Goal: Task Accomplishment & Management: Manage account settings

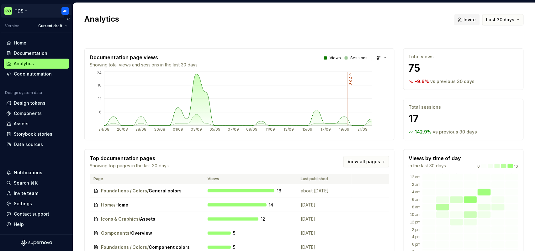
click at [24, 12] on html "TDS JH Version Current draft Home Documentation Analytics Code automation Desig…" at bounding box center [267, 125] width 535 height 251
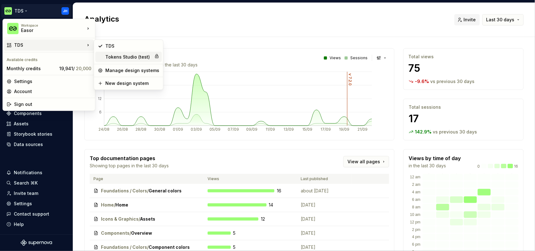
click at [136, 57] on div "Tokens Studio (test)" at bounding box center [128, 57] width 46 height 6
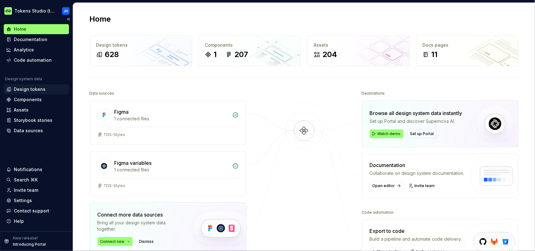
click at [34, 88] on div "Design tokens" at bounding box center [30, 89] width 32 height 6
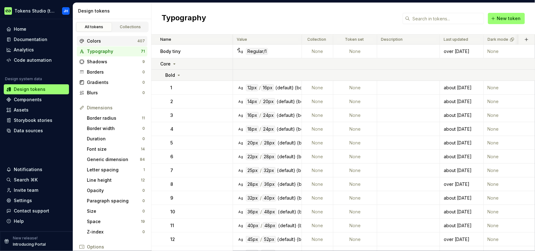
click at [116, 44] on div "Colors" at bounding box center [112, 41] width 50 height 6
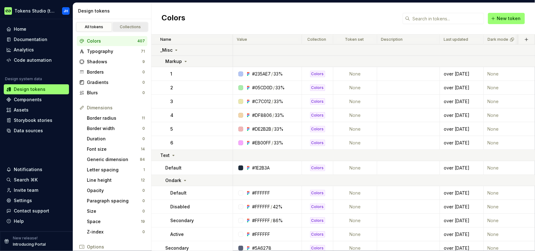
click at [134, 27] on div "Collections" at bounding box center [130, 26] width 31 height 5
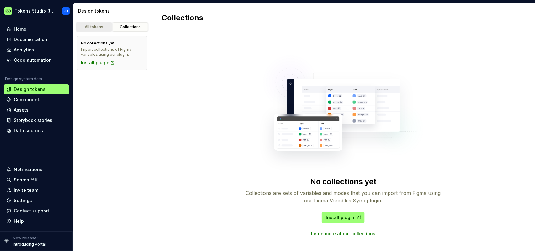
click at [99, 27] on div "All tokens" at bounding box center [93, 26] width 31 height 5
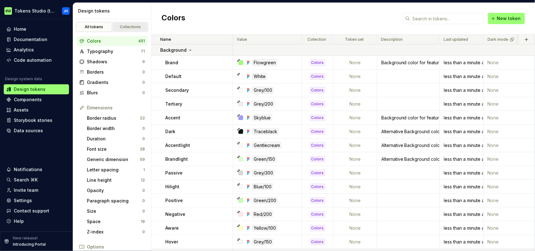
click at [131, 26] on div "Collections" at bounding box center [130, 26] width 31 height 5
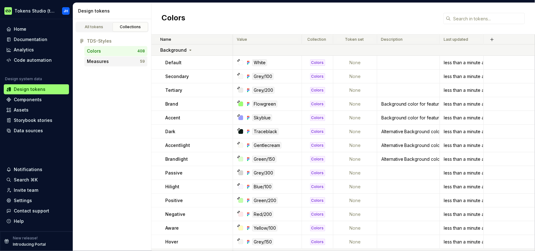
click at [118, 63] on div "Measures" at bounding box center [113, 61] width 53 height 6
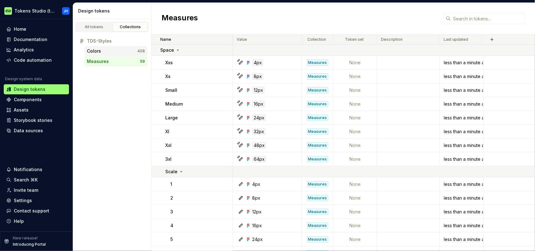
click at [112, 51] on div "Colors" at bounding box center [112, 51] width 50 height 6
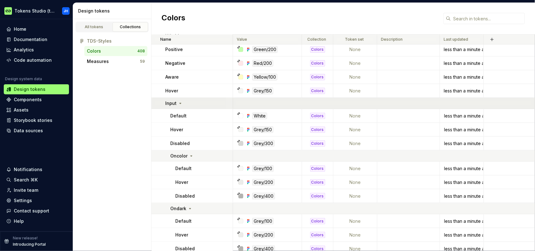
scroll to position [151, 0]
click at [104, 60] on div "Measures" at bounding box center [98, 61] width 22 height 6
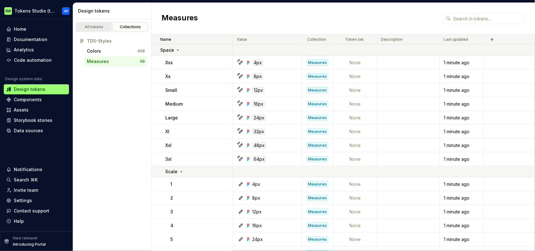
click at [100, 29] on div "All tokens" at bounding box center [93, 26] width 31 height 5
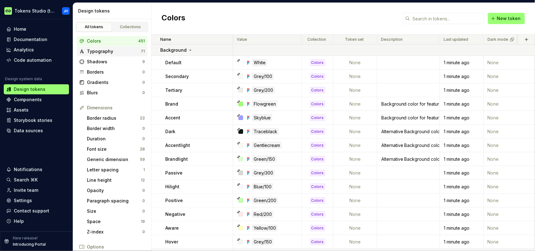
click at [102, 54] on div "Typography" at bounding box center [114, 51] width 54 height 6
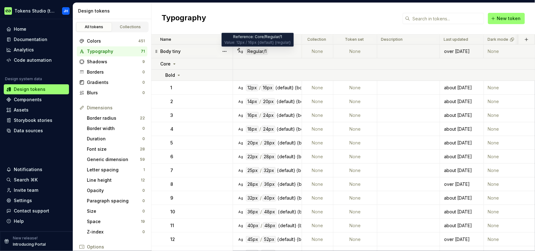
click at [260, 52] on div "Regular/1" at bounding box center [257, 51] width 22 height 7
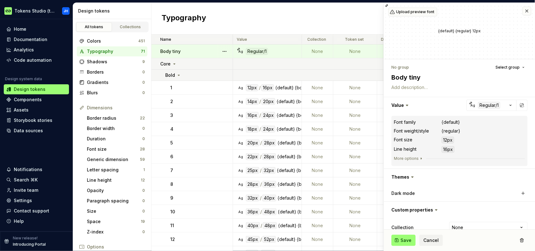
click at [453, 122] on div "{default}" at bounding box center [450, 122] width 18 height 6
click at [449, 131] on div "{regular}" at bounding box center [450, 131] width 18 height 6
drag, startPoint x: 453, startPoint y: 131, endPoint x: 465, endPoint y: 132, distance: 11.3
click at [459, 132] on div "{regular}" at bounding box center [450, 131] width 18 height 6
drag, startPoint x: 459, startPoint y: 130, endPoint x: 454, endPoint y: 130, distance: 4.4
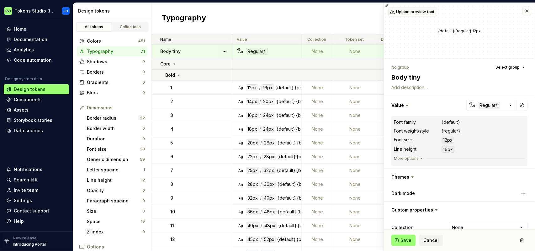
click at [457, 130] on dd "{regular}" at bounding box center [482, 131] width 83 height 6
click at [450, 129] on div "{regular}" at bounding box center [450, 131] width 18 height 6
click at [452, 121] on div "{default}" at bounding box center [450, 122] width 18 height 6
click at [451, 130] on div "{regular}" at bounding box center [450, 131] width 18 height 6
click at [453, 122] on div "{default}" at bounding box center [450, 122] width 18 height 6
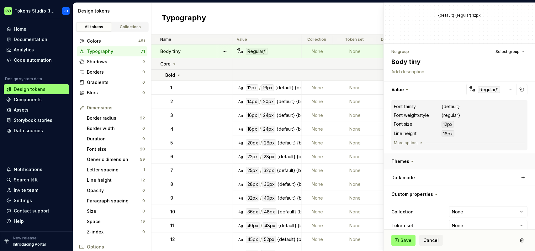
scroll to position [17, 0]
click at [455, 113] on div "{regular}" at bounding box center [450, 114] width 18 height 6
click at [418, 141] on icon "button" at bounding box center [420, 141] width 5 height 5
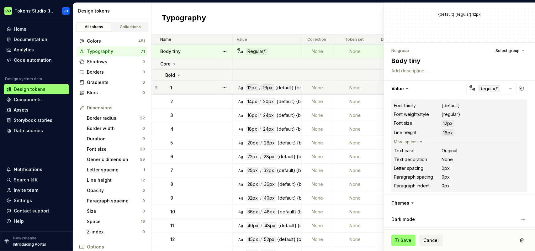
click at [217, 88] on div at bounding box center [224, 87] width 16 height 13
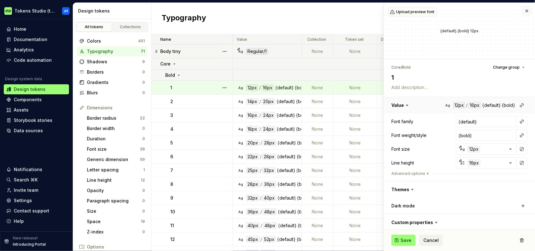
click at [456, 105] on button "button" at bounding box center [459, 105] width 151 height 16
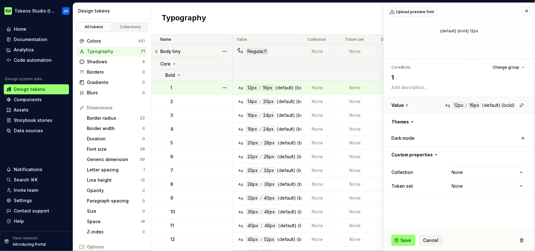
click at [457, 105] on button "button" at bounding box center [459, 105] width 151 height 16
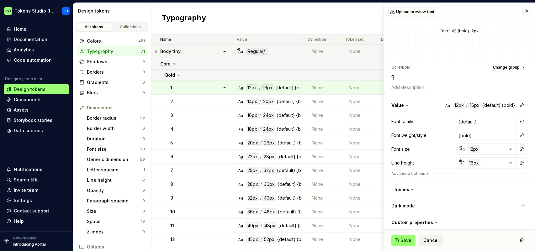
click at [508, 148] on icon "button" at bounding box center [510, 149] width 6 height 6
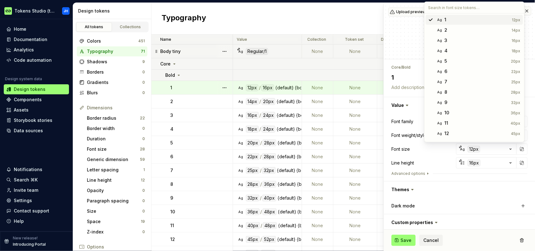
click at [474, 148] on html "Tokens Studio (test) JH Home Documentation Analytics Code automation Design sys…" at bounding box center [267, 125] width 535 height 251
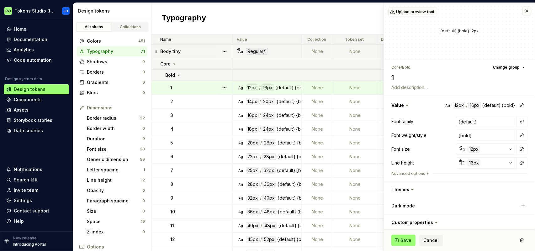
click at [270, 53] on div "Ag Regular/1" at bounding box center [269, 51] width 64 height 7
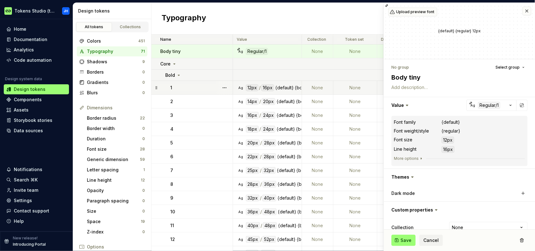
click at [255, 87] on div "12px" at bounding box center [252, 87] width 13 height 7
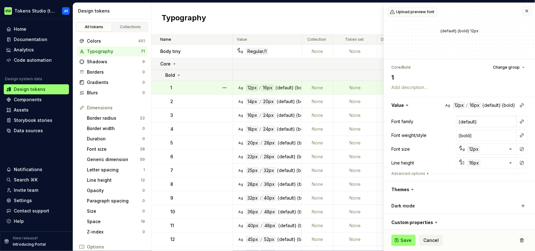
click at [471, 120] on input "{default}" at bounding box center [486, 121] width 60 height 11
click at [521, 123] on button "button" at bounding box center [521, 121] width 9 height 9
click at [449, 118] on html "Tokens Studio (test) JH Home Documentation Analytics Code automation Design sys…" at bounding box center [267, 125] width 535 height 251
click at [519, 135] on button "button" at bounding box center [521, 135] width 9 height 9
click at [439, 124] on html "Tokens Studio (test) JH Home Documentation Analytics Code automation Design sys…" at bounding box center [267, 125] width 535 height 251
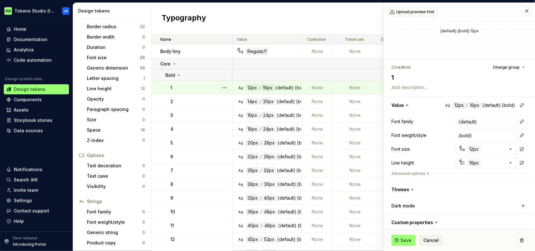
scroll to position [92, 0]
click at [110, 213] on div "Font family" at bounding box center [114, 211] width 55 height 6
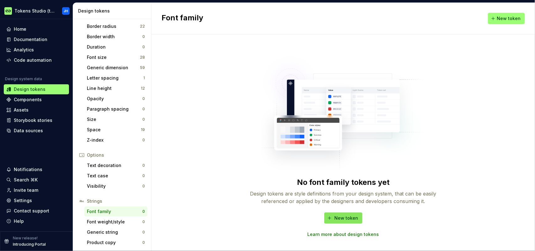
click at [341, 217] on span "New token" at bounding box center [346, 218] width 24 height 6
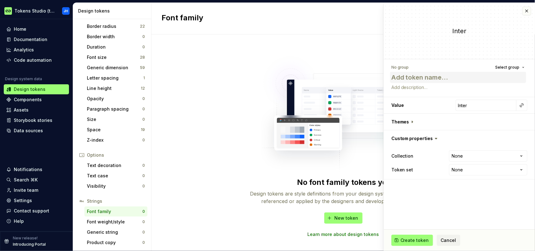
type textarea "*"
type textarea "N"
type textarea "*"
type textarea "Nu"
type textarea "*"
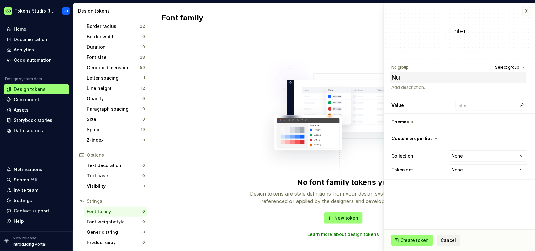
type textarea "Nun"
type textarea "*"
type textarea "Nuni"
type textarea "*"
type textarea "Nunit"
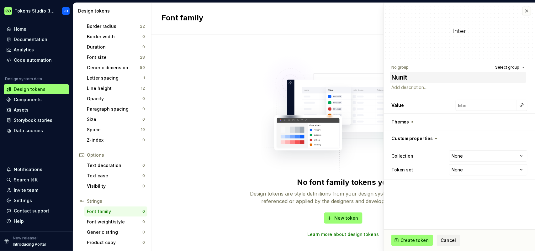
type textarea "*"
type textarea "Nunito"
type textarea "*"
type textarea "Nunito"
type textarea "*"
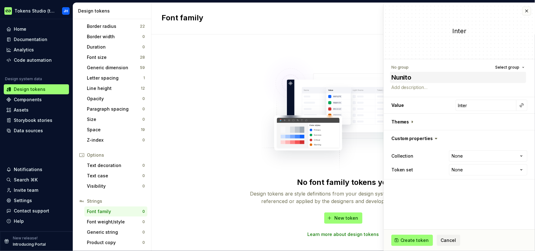
type textarea "Nunito S"
type textarea "*"
type textarea "Nunito Sa"
type textarea "*"
type textarea "Nunito San"
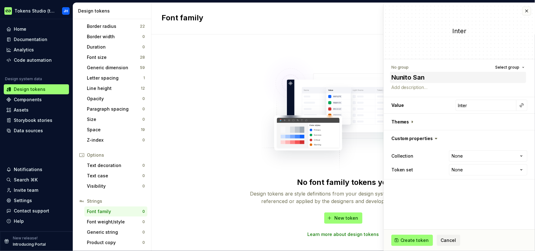
type textarea "*"
type textarea "Nunito Sans"
drag, startPoint x: 431, startPoint y: 77, endPoint x: 384, endPoint y: 77, distance: 47.0
click at [384, 77] on div "No group Select group Nunito Sans Value Inter Themes Custom properties Collecti…" at bounding box center [459, 121] width 151 height 124
type textarea "*"
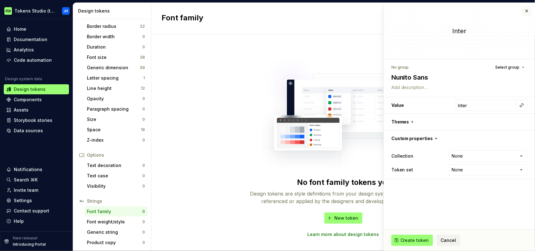
type textarea "D"
type textarea "*"
type textarea "De"
type textarea "*"
type textarea "Ded"
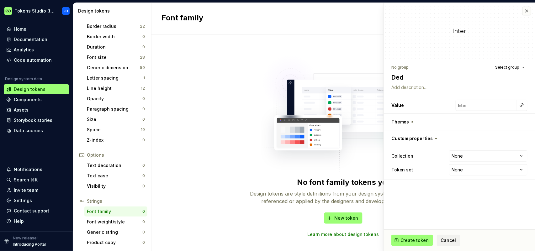
type textarea "*"
type textarea "Deda"
type textarea "*"
type textarea "Dedau"
type textarea "*"
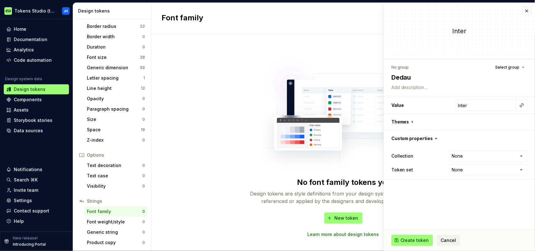
type textarea "Deda"
type textarea "*"
type textarea "Ded"
type textarea "*"
type textarea "Dedf"
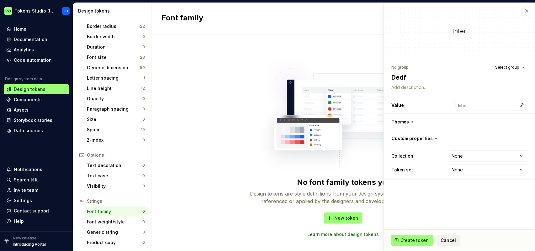
type textarea "*"
type textarea "Ded"
type textarea "*"
type textarea "De"
type textarea "*"
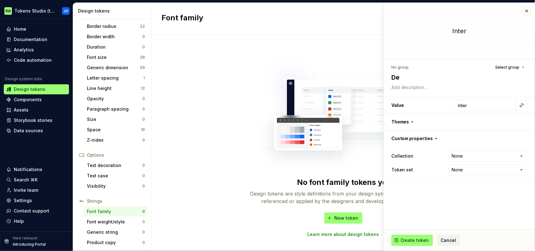
type textarea "Def"
type textarea "*"
type textarea "Defa"
type textarea "*"
type textarea "Defau"
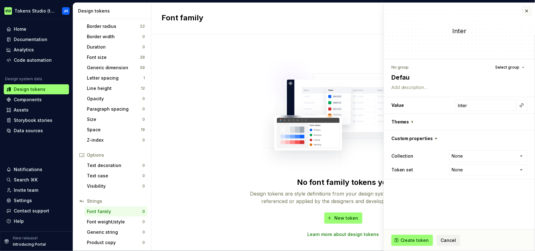
type textarea "*"
type textarea "Defaul"
type textarea "*"
type textarea "Default"
click at [485, 107] on input "Inter" at bounding box center [485, 105] width 61 height 11
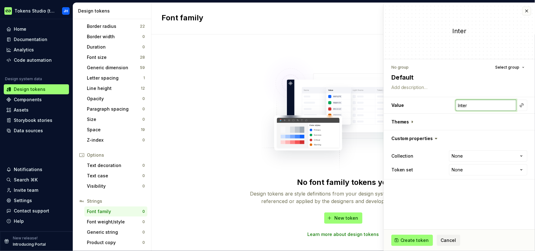
type textarea "*"
type input "Inte"
type textarea "*"
type input "Int"
type textarea "*"
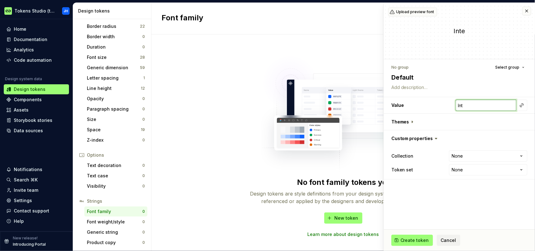
type input "In"
type textarea "*"
type input "I"
type textarea "*"
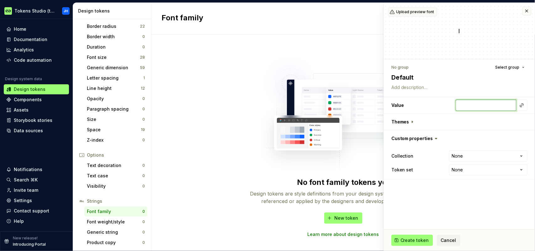
type input "N"
type textarea "*"
type input "Nu"
type textarea "*"
type input "Nun"
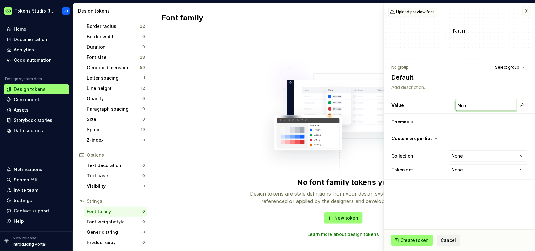
type textarea "*"
type input "Nuni"
type textarea "*"
type input "Nunit"
type textarea "*"
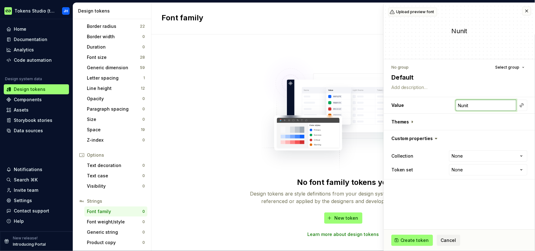
type input "Nunito"
type textarea "*"
type input "Nunito"
type textarea "*"
type input "Nunito S"
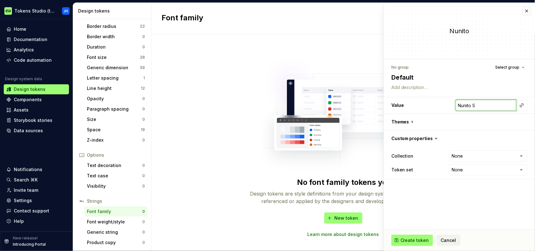
type textarea "*"
type input "Nunito Sa"
type textarea "*"
type input "Nunito San"
type textarea "*"
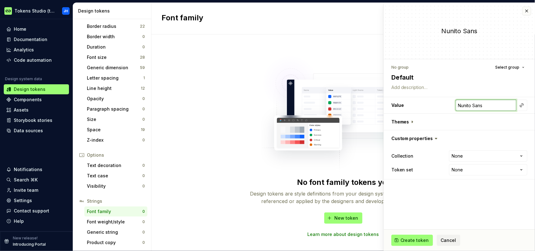
type input "Nunito Sans"
click at [479, 157] on html "Tokens Studio (test) JH Home Documentation Analytics Code automation Design sys…" at bounding box center [267, 125] width 535 height 251
click at [476, 138] on html "Tokens Studio (test) JH Home Documentation Analytics Code automation Design sys…" at bounding box center [267, 125] width 535 height 251
click at [477, 166] on html "Tokens Studio (test) JH Home Documentation Analytics Code automation Design sys…" at bounding box center [267, 125] width 535 height 251
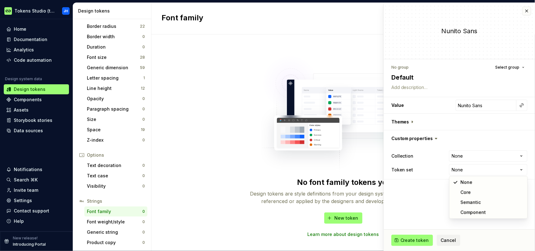
click at [481, 132] on html "Tokens Studio (test) JH Home Documentation Analytics Code automation Design sys…" at bounding box center [267, 125] width 535 height 251
click at [419, 239] on span "Create token" at bounding box center [414, 240] width 29 height 6
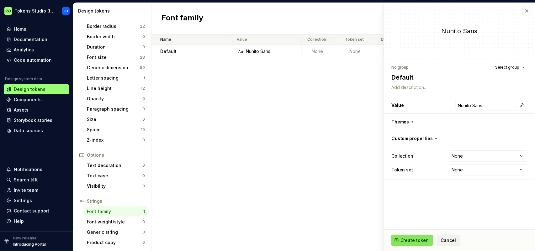
type textarea "*"
type input "Inter"
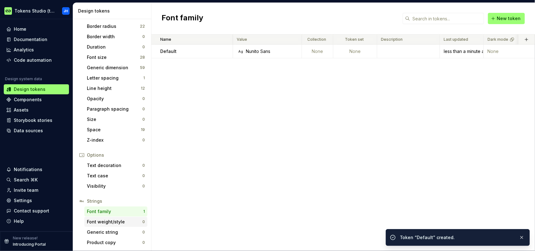
click at [108, 222] on div "Font weight/style" at bounding box center [114, 222] width 55 height 6
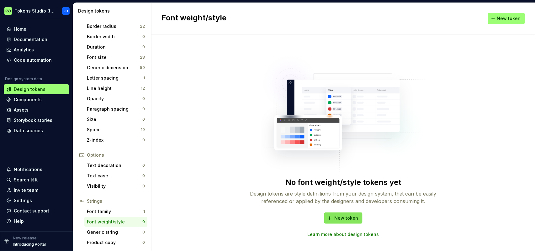
click at [352, 217] on span "New token" at bounding box center [346, 218] width 24 height 6
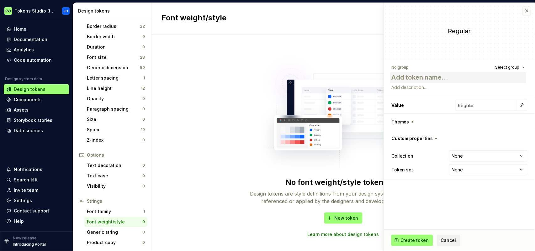
type textarea "*"
type textarea "R"
type textarea "*"
type textarea "Re"
type textarea "*"
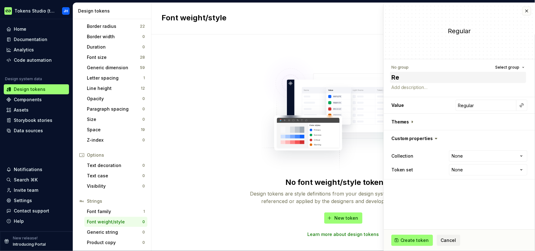
type textarea "Reg"
type textarea "*"
type textarea "Regu"
type textarea "*"
type textarea "Regula"
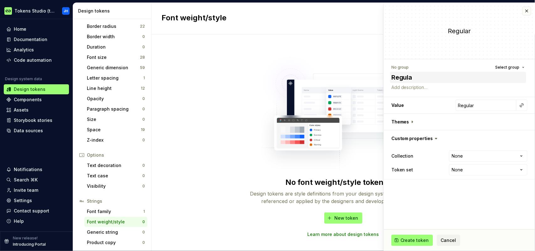
type textarea "*"
type textarea "Regular"
click at [488, 104] on input "Regular" at bounding box center [485, 105] width 61 height 11
click at [412, 241] on span "Create token" at bounding box center [414, 240] width 29 height 6
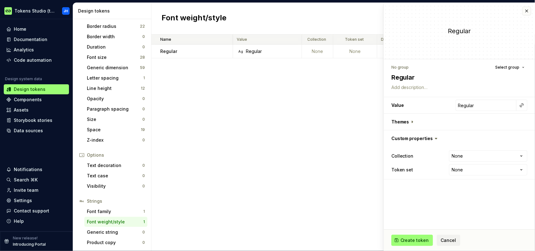
type textarea "*"
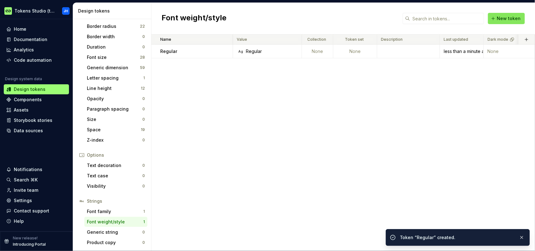
click at [518, 16] on span "New token" at bounding box center [509, 18] width 24 height 6
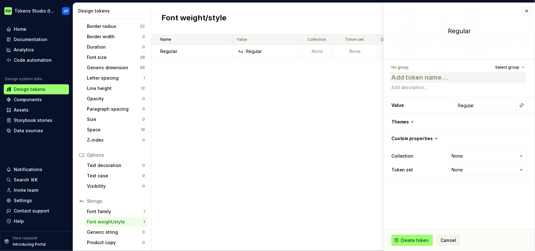
type textarea "*"
type textarea "V"
type textarea "*"
type textarea "B"
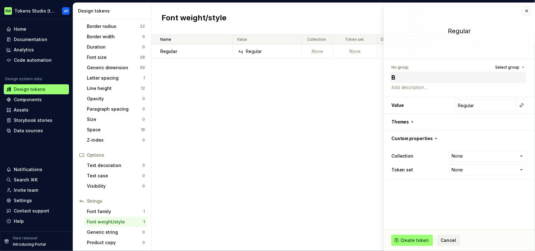
type textarea "*"
type textarea "Bo"
type textarea "*"
type textarea "Bol"
type textarea "*"
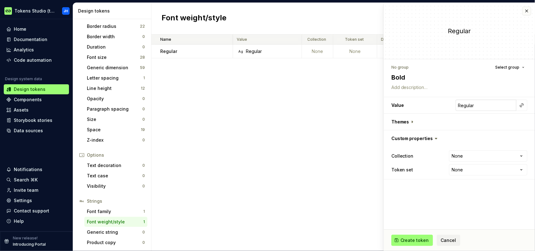
type textarea "Bold"
click at [507, 110] on input "Regular" at bounding box center [485, 105] width 61 height 11
click at [520, 107] on button "button" at bounding box center [521, 105] width 9 height 9
click at [496, 104] on html "Tokens Studio (test) JH Home Documentation Analytics Code automation Design sys…" at bounding box center [267, 125] width 535 height 251
click at [483, 105] on input "Regular" at bounding box center [485, 105] width 61 height 11
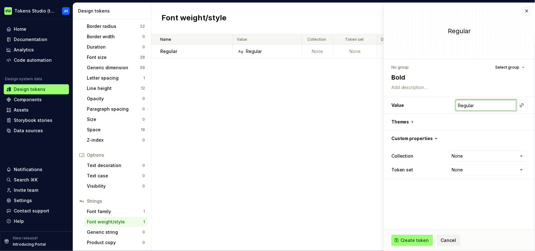
click at [459, 104] on h3 "Value Regular" at bounding box center [459, 105] width 151 height 16
type textarea "*"
type input "7"
type textarea "*"
type input "70"
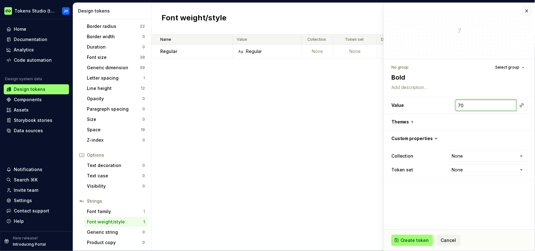
type textarea "*"
type input "700"
click at [464, 144] on button "button" at bounding box center [459, 138] width 151 height 16
click at [414, 239] on span "Create token" at bounding box center [414, 240] width 29 height 6
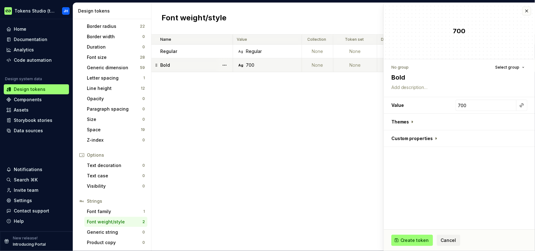
type textarea "*"
type input "Regular"
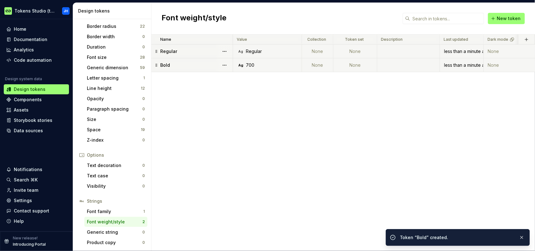
click at [260, 51] on div "Regular" at bounding box center [254, 51] width 16 height 6
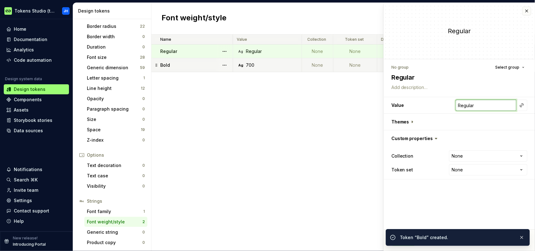
click at [478, 106] on input "Regular" at bounding box center [485, 105] width 61 height 11
click at [442, 106] on h3 "Value Regular" at bounding box center [459, 105] width 151 height 16
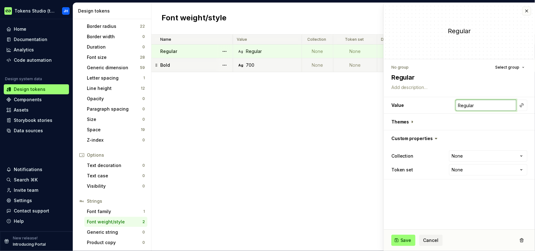
type textarea "*"
type input "4"
type textarea "*"
type input "40"
type textarea "*"
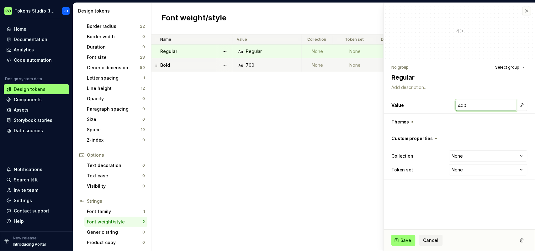
type input "400"
drag, startPoint x: 406, startPoint y: 241, endPoint x: 403, endPoint y: 241, distance: 3.1
click at [406, 241] on span "Save" at bounding box center [405, 240] width 11 height 6
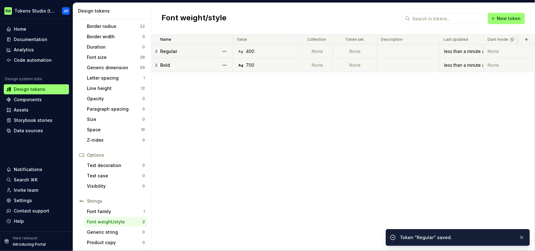
click at [344, 181] on div "Name Value Collection Token set Description Last updated Dark mode Regular Ag 4…" at bounding box center [342, 142] width 383 height 217
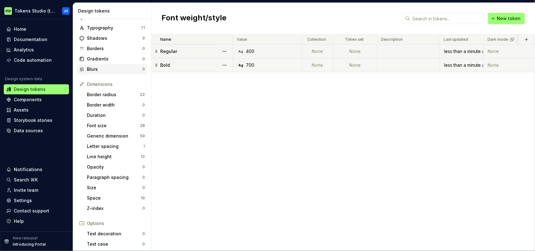
scroll to position [24, 0]
click at [114, 29] on div "Typography" at bounding box center [114, 28] width 54 height 6
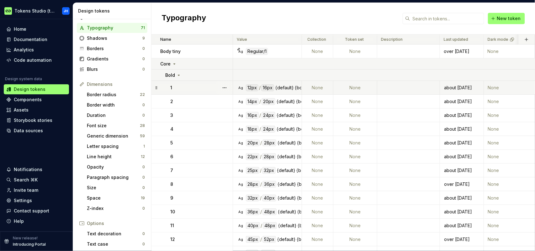
click at [251, 87] on div "12px" at bounding box center [252, 87] width 13 height 7
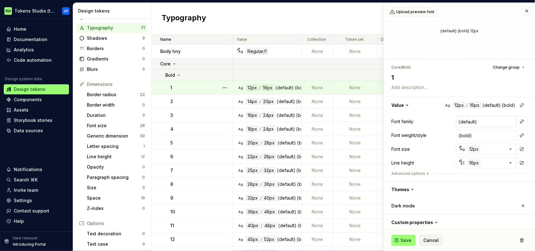
click at [465, 123] on input "{default}" at bounding box center [486, 121] width 60 height 11
click at [517, 123] on button "button" at bounding box center [521, 121] width 9 height 9
click at [498, 119] on html "Tokens Studio (test) JH Home Documentation Analytics Code automation Design sys…" at bounding box center [267, 125] width 535 height 251
click at [517, 122] on button "button" at bounding box center [521, 121] width 9 height 9
click at [470, 135] on div "Default" at bounding box center [469, 135] width 51 height 6
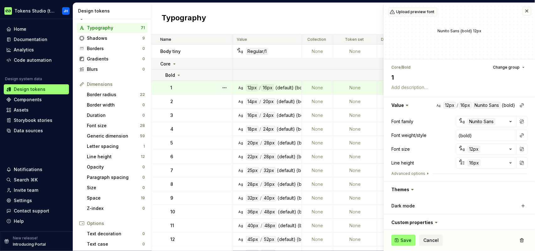
click at [517, 136] on button "button" at bounding box center [521, 135] width 9 height 9
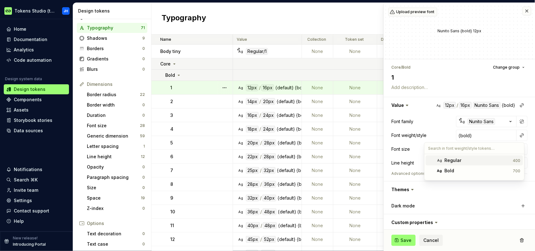
click at [457, 161] on div "Regular" at bounding box center [452, 160] width 17 height 6
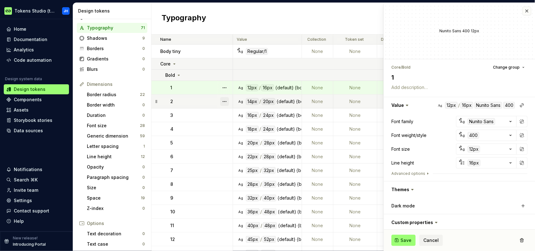
click at [221, 100] on button "button" at bounding box center [224, 101] width 9 height 9
click at [204, 101] on html "Tokens Studio (test) JH Home Documentation Analytics Code automation Design sys…" at bounding box center [267, 125] width 535 height 251
click at [334, 105] on td "None" at bounding box center [355, 102] width 44 height 14
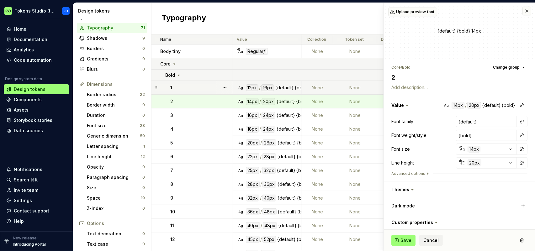
click at [407, 239] on span "Save" at bounding box center [405, 240] width 11 height 6
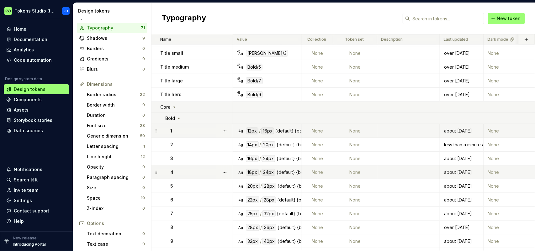
scroll to position [163, 0]
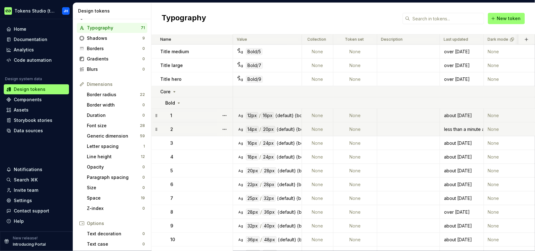
click at [275, 131] on div "14px / 20px {default} {bold}" at bounding box center [277, 129] width 63 height 7
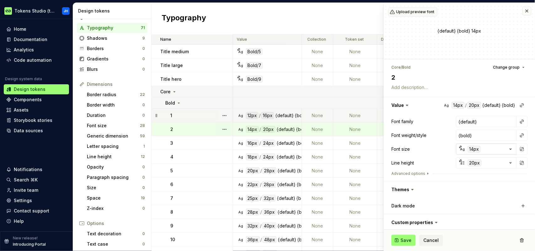
click at [472, 149] on div "14px" at bounding box center [473, 149] width 13 height 7
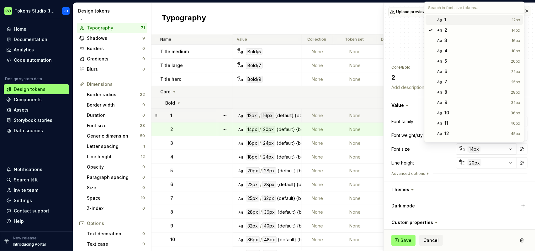
click at [492, 150] on html "Tokens Studio (test) JH Home Documentation Analytics Code automation Design sys…" at bounding box center [267, 125] width 535 height 251
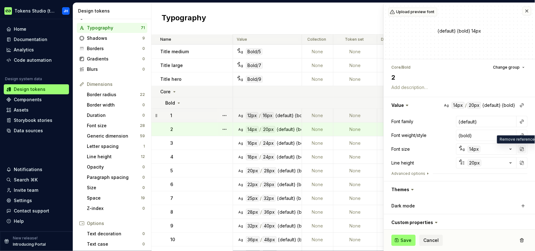
click at [517, 149] on button "button" at bounding box center [521, 149] width 9 height 9
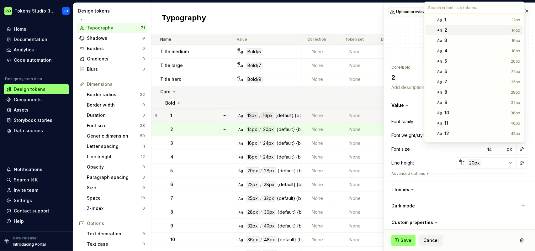
click at [450, 31] on div "2" at bounding box center [476, 30] width 65 height 6
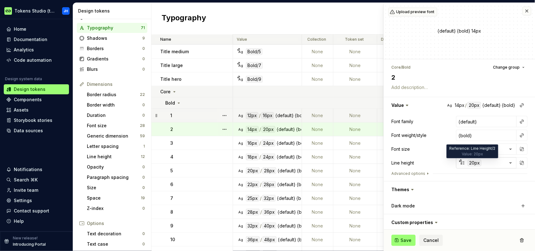
click at [472, 162] on div "20px" at bounding box center [474, 163] width 14 height 7
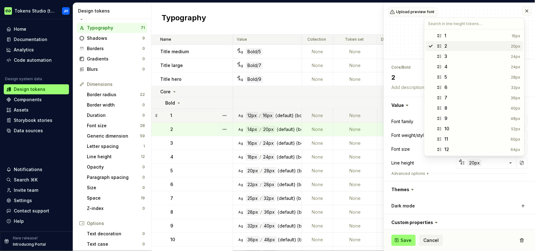
click at [456, 47] on div "2" at bounding box center [476, 46] width 64 height 6
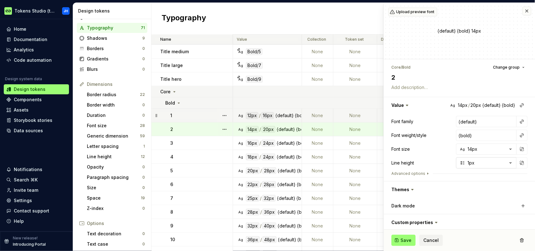
click at [468, 163] on div "1px" at bounding box center [470, 163] width 7 height 6
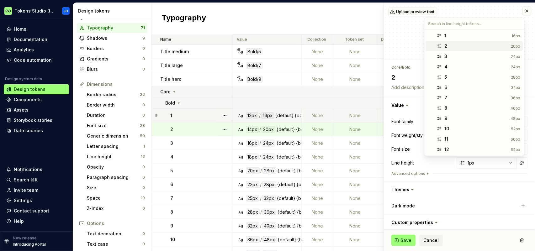
click at [449, 46] on div "2" at bounding box center [476, 46] width 64 height 6
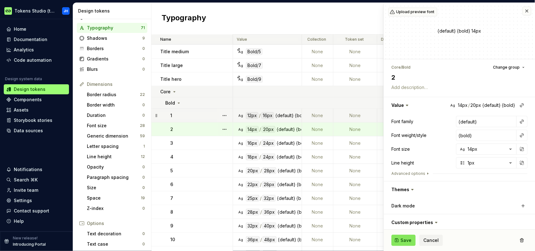
click at [408, 240] on span "Save" at bounding box center [405, 240] width 11 height 6
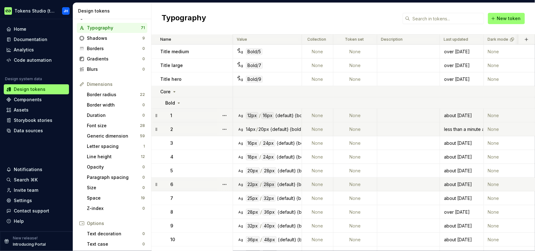
click at [276, 132] on div "{default}" at bounding box center [279, 129] width 18 height 6
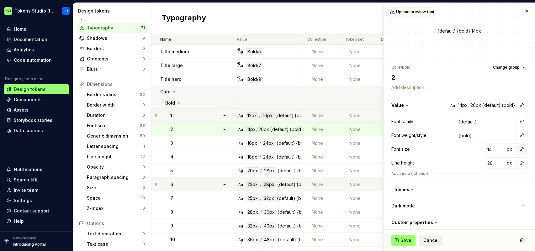
click at [517, 149] on button "button" at bounding box center [521, 149] width 9 height 9
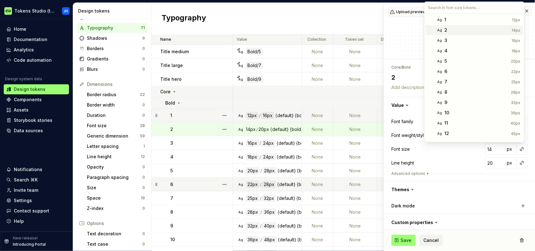
click at [456, 33] on span "Ag 2 14px" at bounding box center [474, 30] width 97 height 10
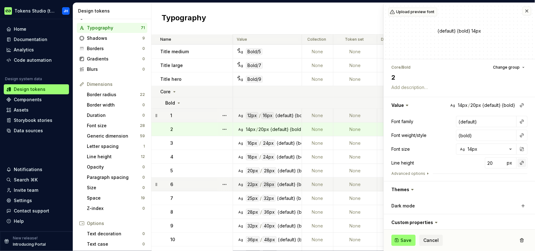
click at [520, 164] on button "button" at bounding box center [521, 163] width 9 height 9
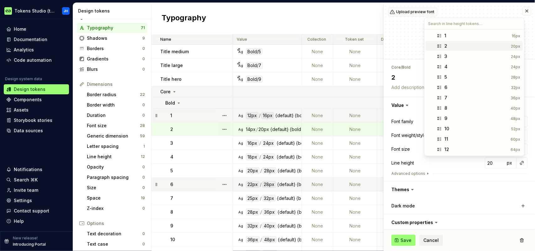
click at [453, 47] on div "2" at bounding box center [476, 46] width 64 height 6
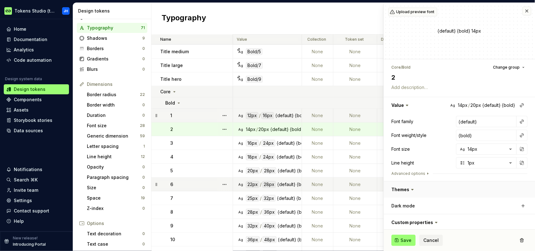
click at [498, 182] on button "button" at bounding box center [459, 189] width 151 height 16
click at [402, 240] on span "Save" at bounding box center [405, 240] width 11 height 6
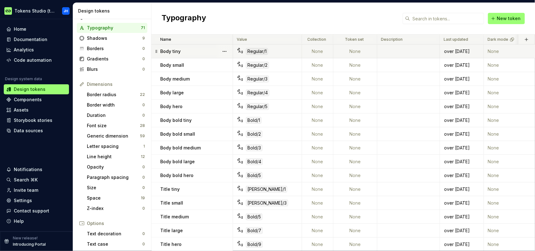
click at [259, 52] on div "Regular/1" at bounding box center [257, 51] width 22 height 7
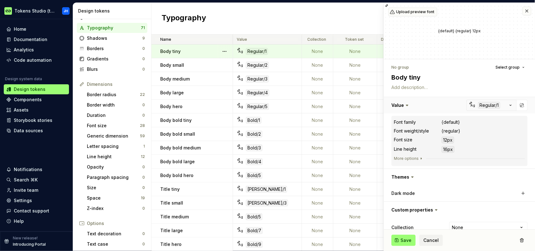
click at [484, 106] on button "button" at bounding box center [459, 105] width 151 height 16
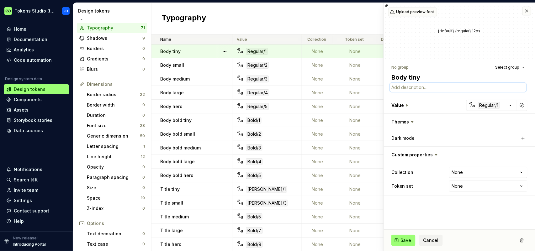
click at [472, 90] on textarea at bounding box center [458, 87] width 136 height 9
click at [403, 243] on span "Save" at bounding box center [405, 240] width 11 height 6
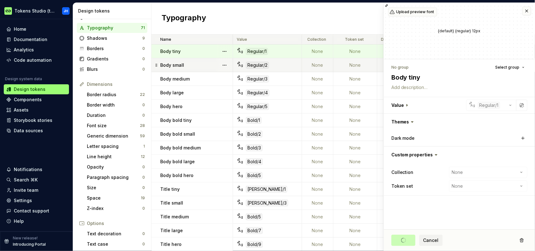
click at [261, 67] on div "Regular/2" at bounding box center [257, 65] width 23 height 7
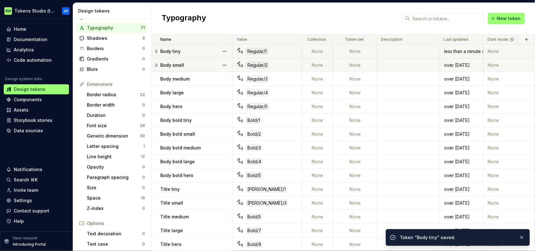
click at [256, 63] on div "Regular/2" at bounding box center [257, 65] width 23 height 7
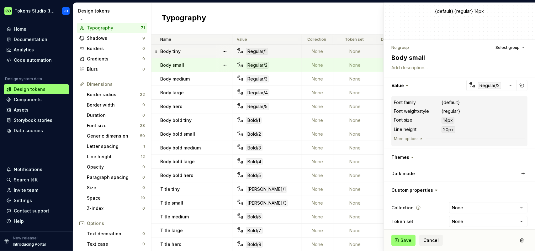
scroll to position [25, 0]
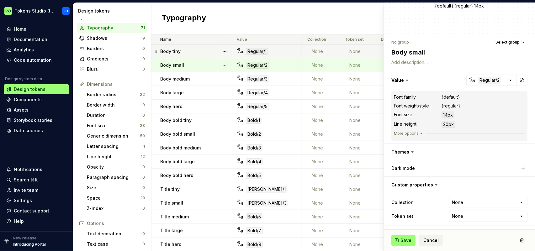
click at [409, 238] on span "Save" at bounding box center [405, 240] width 11 height 6
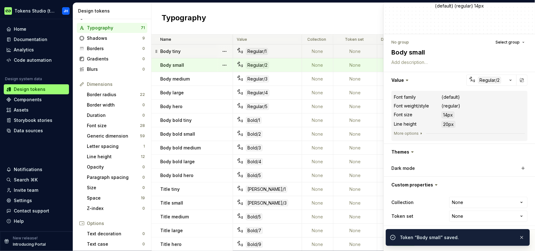
click at [433, 241] on div "Token “Body small” saved." at bounding box center [463, 237] width 126 height 9
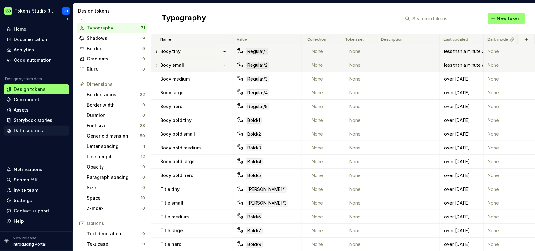
click at [31, 130] on div "Data sources" at bounding box center [28, 131] width 29 height 6
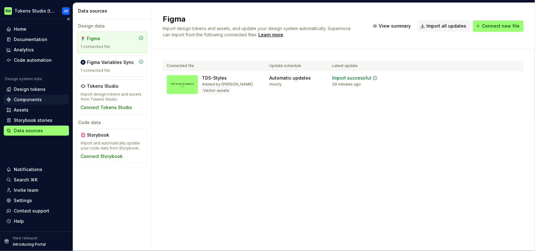
click at [33, 101] on div "Components" at bounding box center [28, 100] width 28 height 6
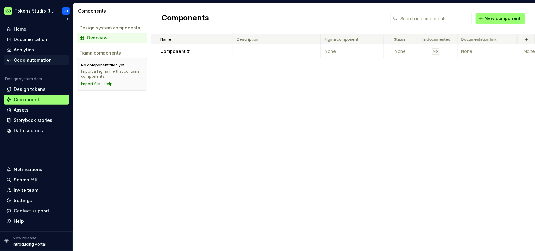
click at [29, 60] on div "Code automation" at bounding box center [33, 60] width 38 height 6
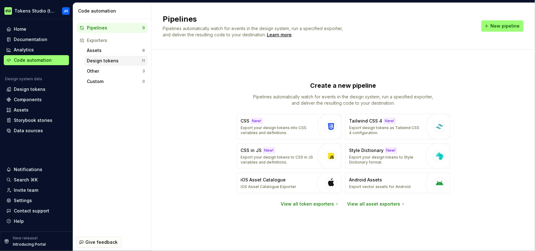
click at [115, 62] on div "Design tokens" at bounding box center [114, 61] width 55 height 6
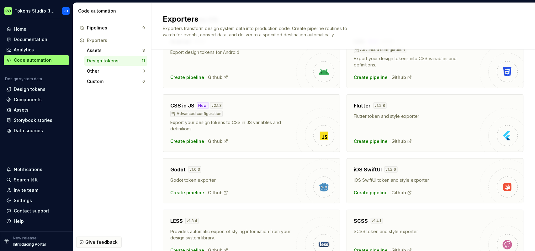
scroll to position [40, 0]
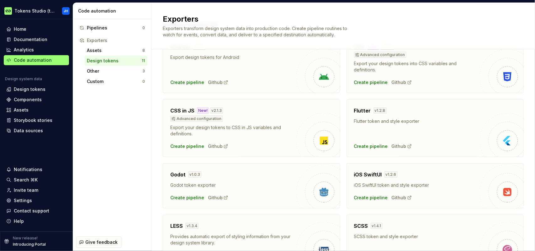
click at [249, 113] on div "CSS in JS New! v 2.1.3" at bounding box center [233, 111] width 126 height 8
drag, startPoint x: 201, startPoint y: 109, endPoint x: 186, endPoint y: 111, distance: 15.4
click at [201, 110] on div "New!" at bounding box center [203, 111] width 12 height 6
click at [186, 111] on h4 "CSS in JS" at bounding box center [182, 111] width 24 height 8
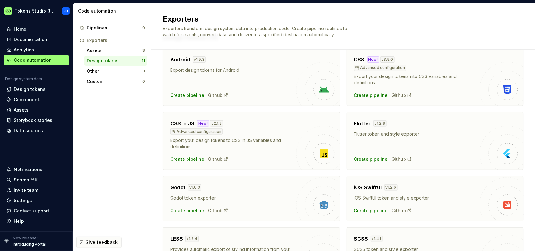
scroll to position [0, 0]
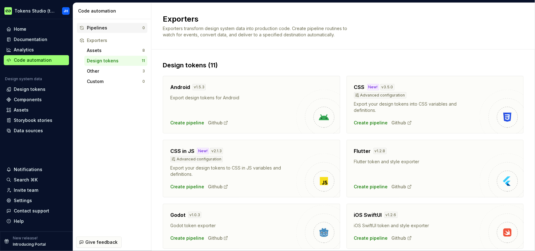
click at [110, 27] on div "Pipelines" at bounding box center [114, 28] width 55 height 6
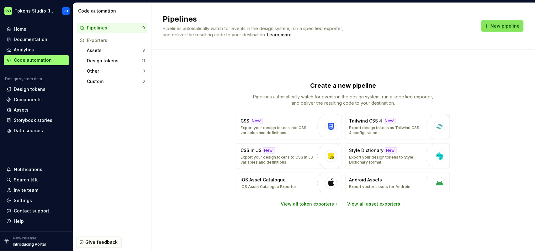
click at [492, 29] on button "New pipeline" at bounding box center [502, 25] width 42 height 11
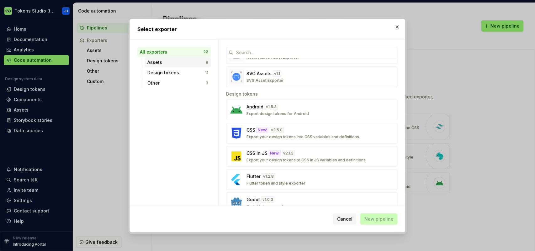
scroll to position [171, 0]
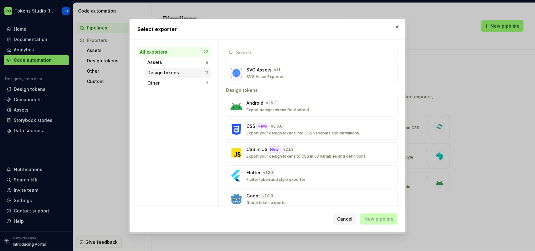
click at [171, 73] on div "Design tokens" at bounding box center [176, 73] width 58 height 6
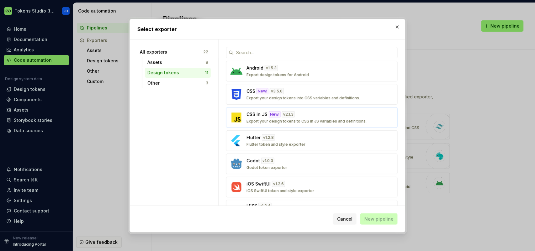
click at [320, 118] on div "CSS in JS New! v 2.1.3 Export your design tokens to CSS in JS variables and def…" at bounding box center [309, 117] width 127 height 13
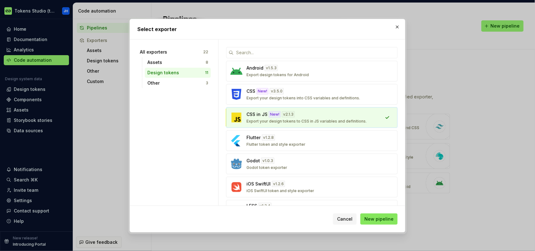
click at [375, 218] on span "New pipeline" at bounding box center [378, 219] width 29 height 6
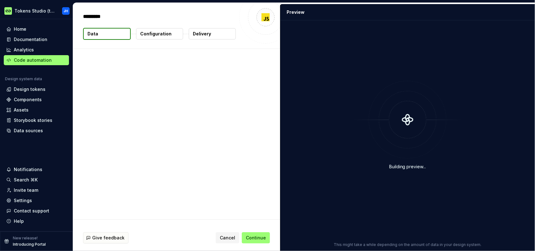
type textarea "*"
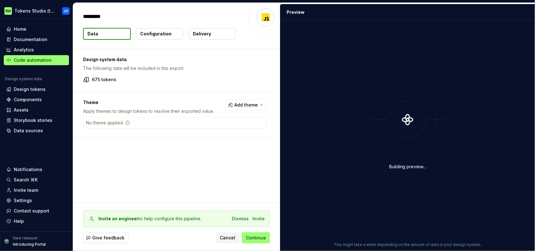
click at [154, 33] on p "Configuration" at bounding box center [155, 34] width 31 height 6
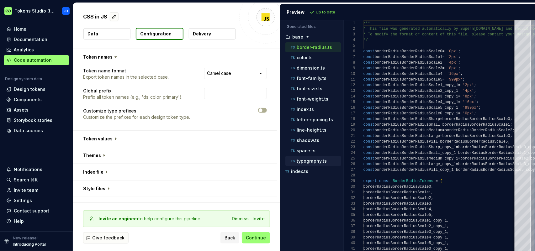
click at [317, 160] on p "typography.ts" at bounding box center [312, 161] width 30 height 5
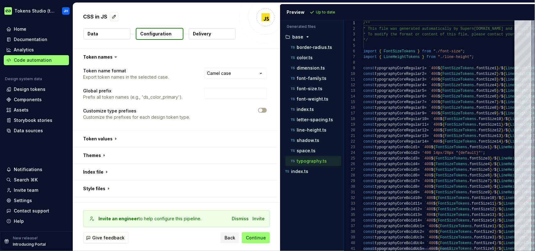
click at [532, 39] on div at bounding box center [533, 50] width 2 height 61
click at [392, 248] on div at bounding box center [407, 249] width 88 height 2
click at [315, 68] on p "dimension.ts" at bounding box center [311, 68] width 28 height 5
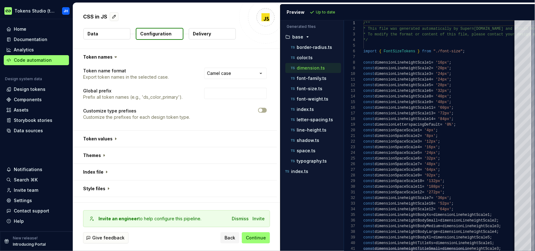
scroll to position [56, 0]
click at [532, 38] on div at bounding box center [533, 56] width 2 height 73
click at [305, 58] on p "color.ts" at bounding box center [305, 57] width 16 height 5
type textarea "**********"
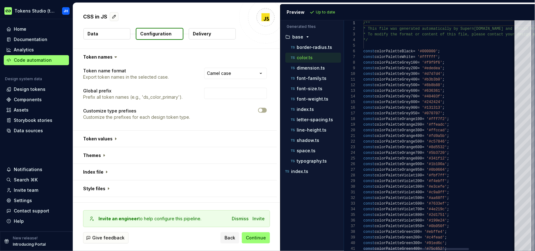
click at [533, 23] on div at bounding box center [533, 25] width 2 height 10
click at [24, 29] on div "Home" at bounding box center [20, 29] width 13 height 6
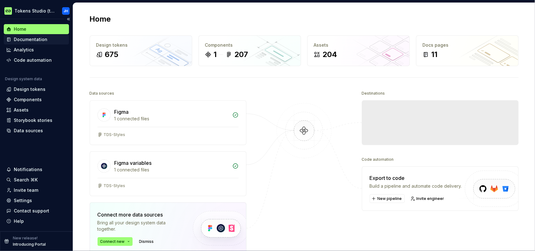
click at [26, 41] on div "Documentation" at bounding box center [31, 39] width 34 height 6
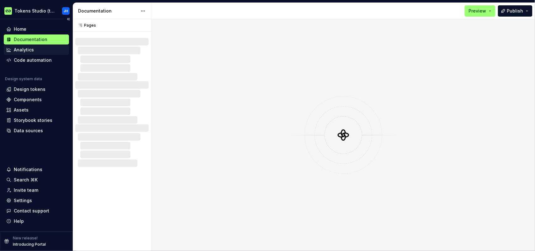
click at [26, 50] on div "Analytics" at bounding box center [24, 50] width 20 height 6
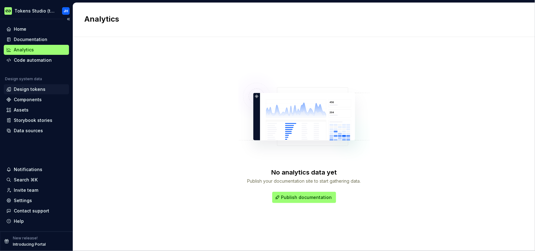
click at [30, 88] on div "Design tokens" at bounding box center [30, 89] width 32 height 6
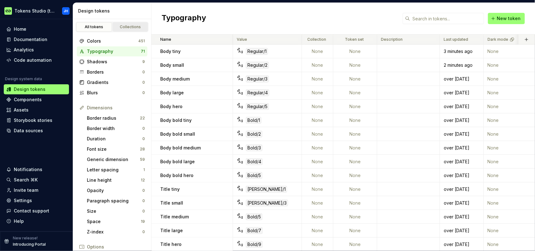
click at [121, 25] on div "Collections" at bounding box center [130, 26] width 31 height 5
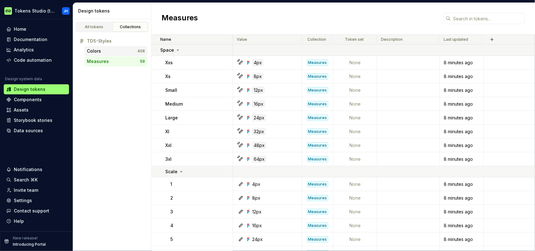
click at [111, 53] on div "Colors" at bounding box center [112, 51] width 50 height 6
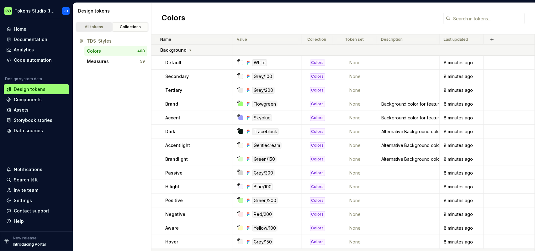
click at [99, 28] on div "All tokens" at bounding box center [93, 26] width 31 height 5
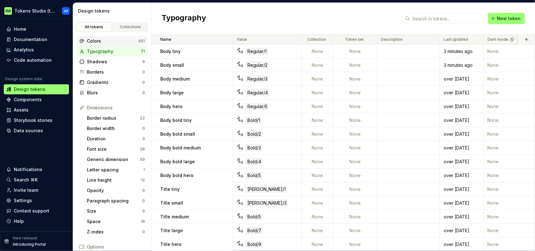
click at [113, 39] on div "Colors" at bounding box center [112, 41] width 51 height 6
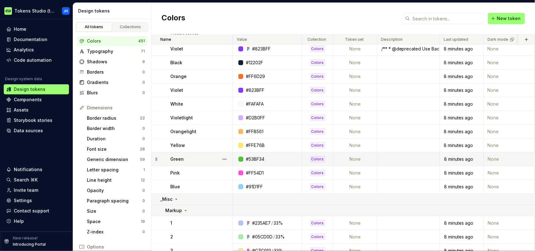
scroll to position [7199, 0]
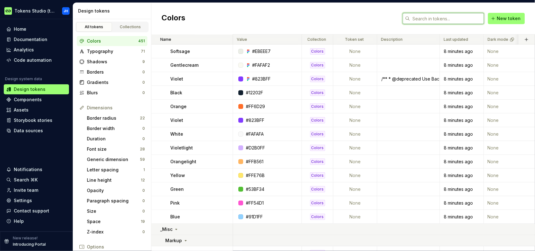
click at [450, 20] on input "text" at bounding box center [447, 18] width 74 height 11
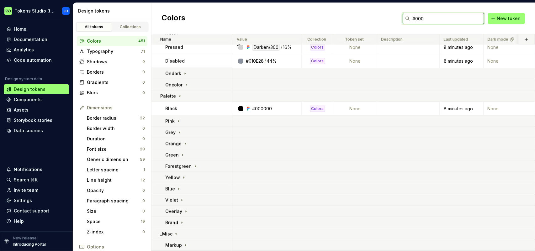
scroll to position [107, 0]
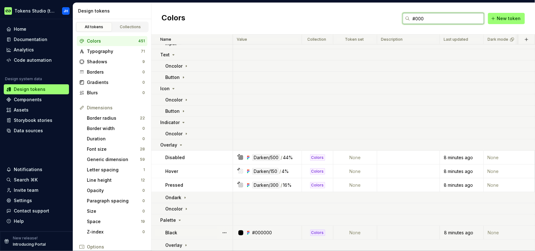
type input "#000"
click at [241, 230] on div at bounding box center [240, 232] width 5 height 5
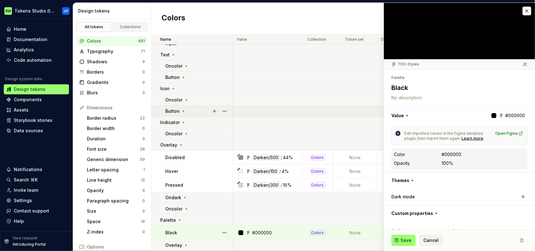
click at [337, 108] on td at bounding box center [401, 111] width 337 height 11
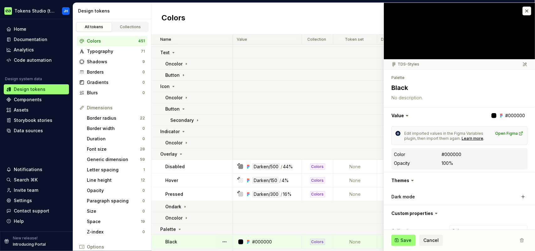
type textarea "*"
drag, startPoint x: 526, startPoint y: 10, endPoint x: 507, endPoint y: 29, distance: 26.6
click at [526, 10] on button "button" at bounding box center [526, 11] width 9 height 9
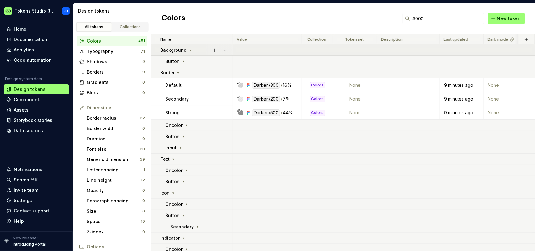
click at [190, 50] on icon at bounding box center [191, 50] width 2 height 1
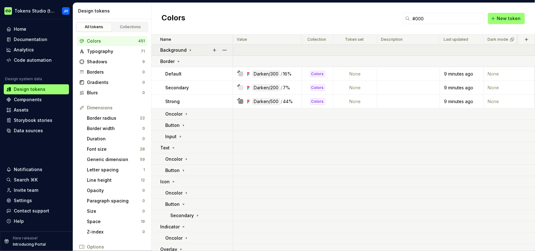
click at [190, 50] on icon at bounding box center [190, 50] width 5 height 5
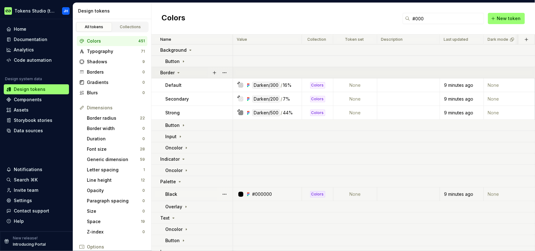
click at [176, 74] on icon at bounding box center [178, 72] width 5 height 5
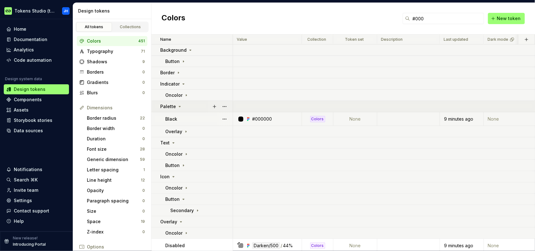
click at [177, 107] on icon at bounding box center [179, 106] width 5 height 5
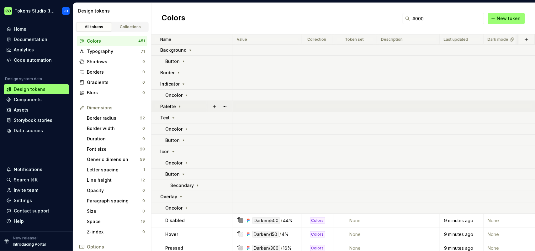
click at [177, 106] on icon at bounding box center [179, 106] width 5 height 5
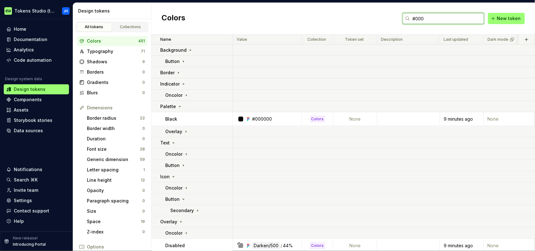
drag, startPoint x: 441, startPoint y: 19, endPoint x: 405, endPoint y: 19, distance: 35.4
click at [405, 19] on div "#000" at bounding box center [442, 18] width 81 height 11
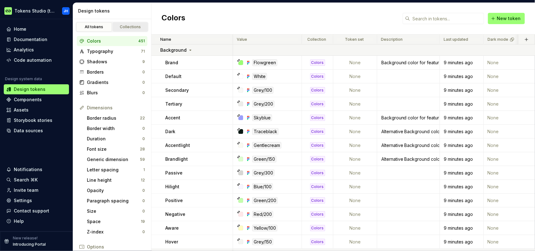
click at [134, 27] on div "Collections" at bounding box center [130, 26] width 31 height 5
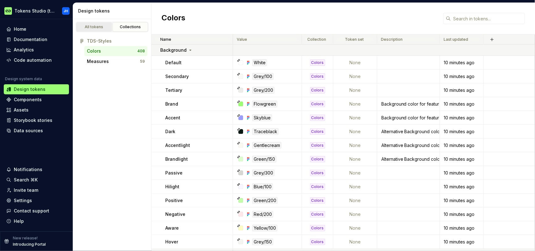
click at [101, 22] on link "All tokens" at bounding box center [94, 26] width 36 height 9
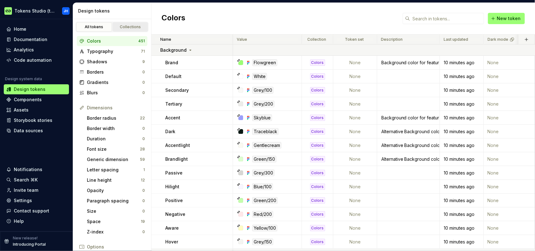
click at [123, 28] on div "Collections" at bounding box center [130, 26] width 31 height 5
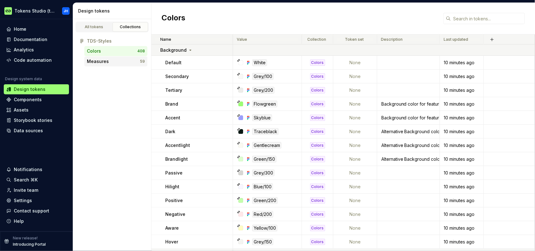
click at [98, 60] on div "Measures" at bounding box center [98, 61] width 22 height 6
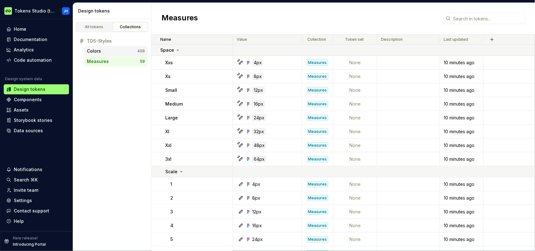
click at [98, 55] on div "Colors 408" at bounding box center [115, 51] width 63 height 10
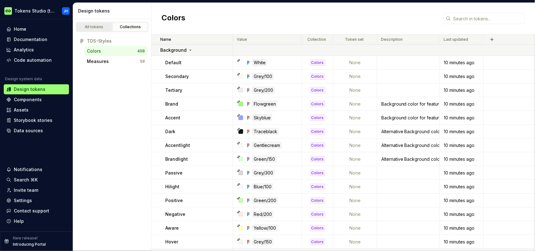
click at [98, 28] on div "All tokens" at bounding box center [93, 26] width 31 height 5
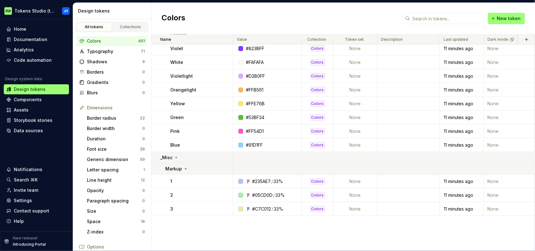
scroll to position [7279, 0]
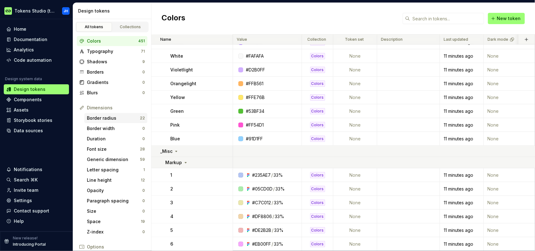
click at [104, 120] on div "Border radius" at bounding box center [113, 118] width 53 height 6
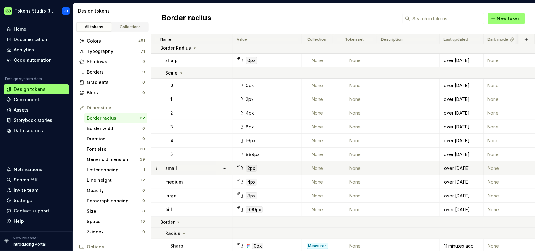
scroll to position [3, 0]
click at [252, 168] on div "2px" at bounding box center [251, 168] width 11 height 7
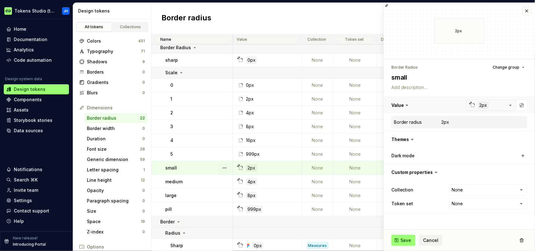
click at [485, 106] on button "button" at bounding box center [459, 105] width 151 height 16
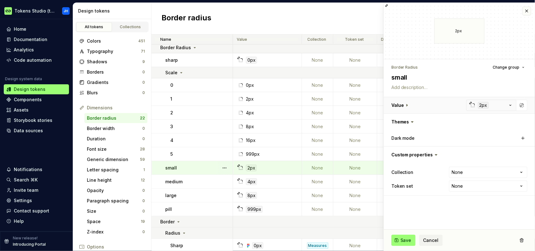
click at [484, 106] on button "button" at bounding box center [459, 105] width 151 height 16
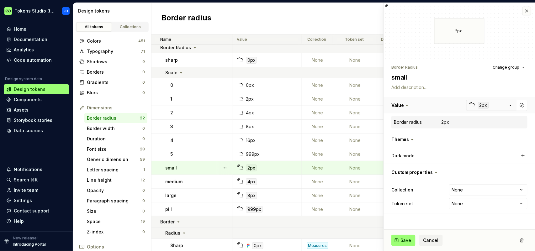
click at [512, 106] on button "button" at bounding box center [459, 105] width 151 height 16
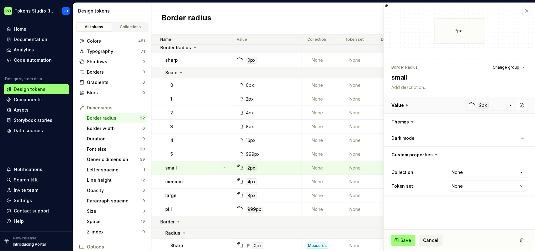
click at [510, 105] on button "button" at bounding box center [459, 105] width 151 height 16
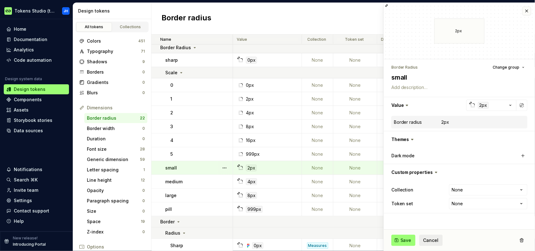
click at [435, 240] on span "Cancel" at bounding box center [430, 240] width 15 height 6
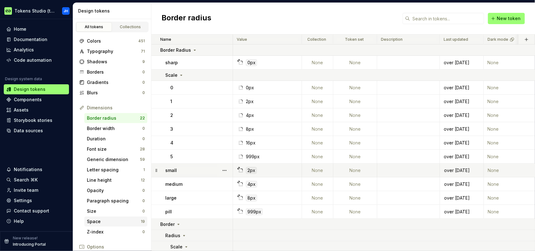
click at [103, 220] on div "Space" at bounding box center [114, 221] width 54 height 6
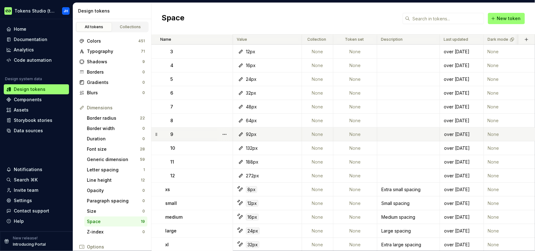
scroll to position [80, 0]
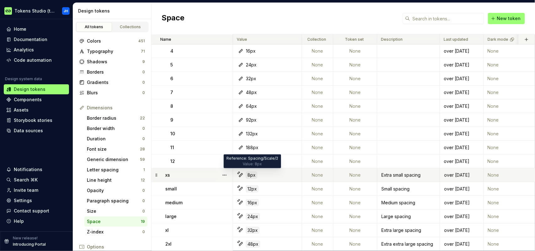
click at [250, 174] on div "8px" at bounding box center [251, 175] width 11 height 7
type textarea "*"
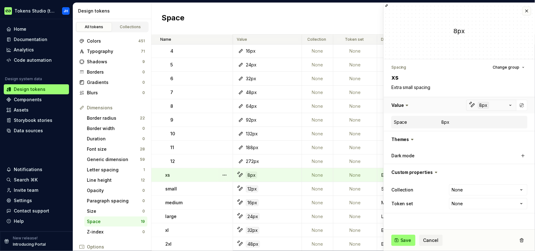
click at [481, 105] on button "button" at bounding box center [459, 105] width 151 height 16
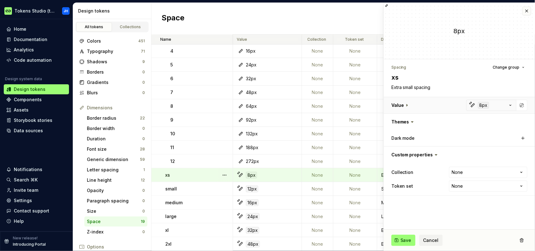
click at [480, 105] on button "button" at bounding box center [459, 105] width 151 height 16
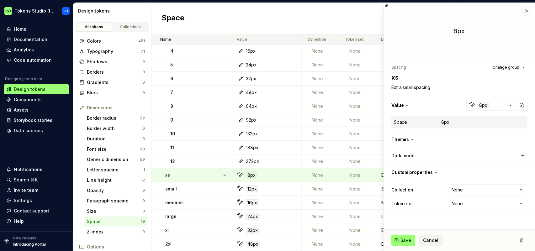
click at [472, 104] on icon "button" at bounding box center [472, 105] width 5 height 5
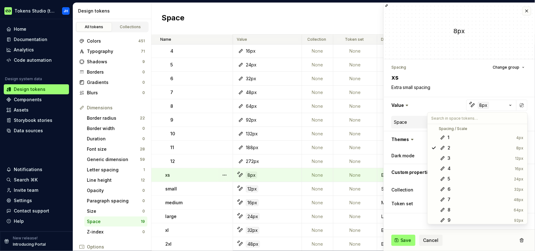
scroll to position [87, 0]
click at [451, 74] on html "Tokens Studio (test) JH Home Documentation Analytics Code automation Design sys…" at bounding box center [267, 125] width 535 height 251
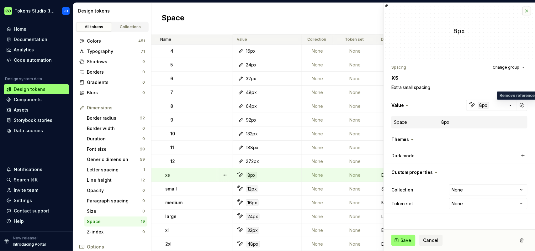
click at [527, 9] on button "button" at bounding box center [526, 11] width 9 height 9
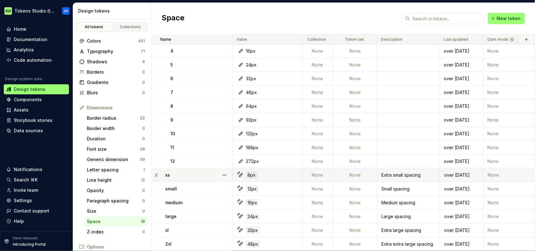
click at [530, 10] on div "Space New token" at bounding box center [342, 19] width 383 height 32
